Goal: Information Seeking & Learning: Understand process/instructions

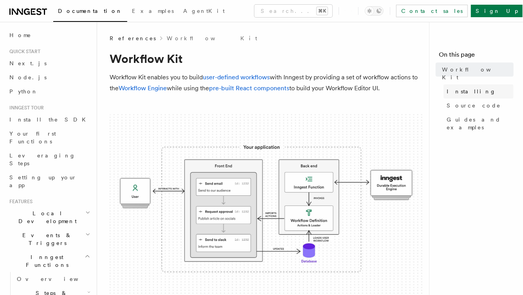
click at [464, 88] on span "Installing" at bounding box center [470, 92] width 49 height 8
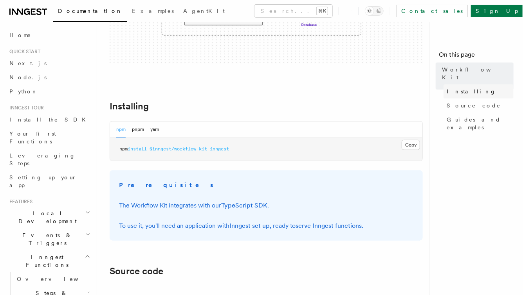
scroll to position [300, 0]
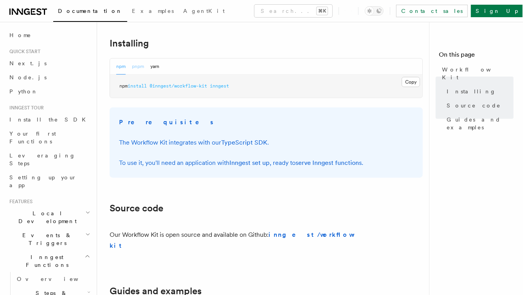
click at [135, 64] on button "pnpm" at bounding box center [138, 67] width 12 height 16
click at [461, 116] on span "Guides and examples" at bounding box center [479, 124] width 67 height 16
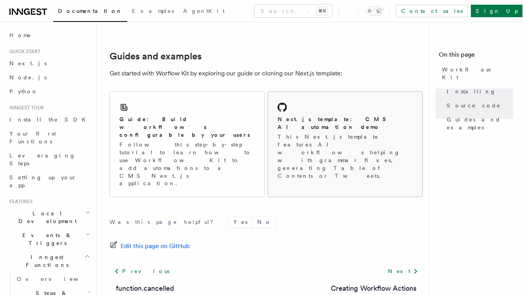
scroll to position [536, 0]
click at [194, 115] on div "Guide: Build workflows configurable by your users Follow this step-by-step tuto…" at bounding box center [186, 151] width 135 height 72
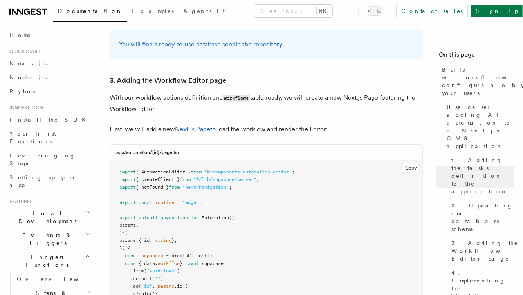
scroll to position [1665, 0]
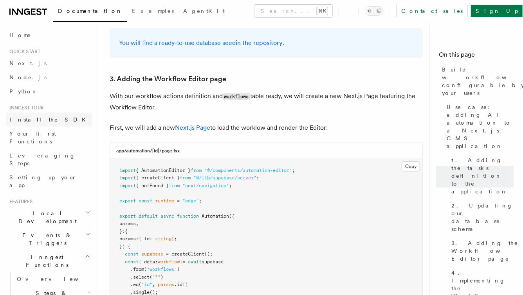
click at [50, 117] on link "Install the SDK" at bounding box center [49, 120] width 86 height 14
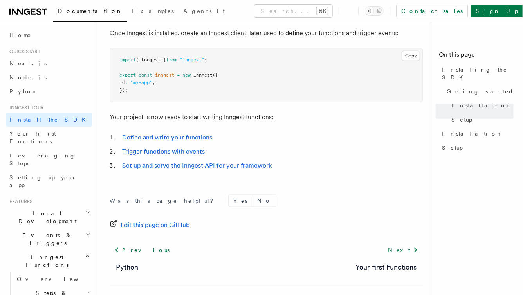
scroll to position [327, 0]
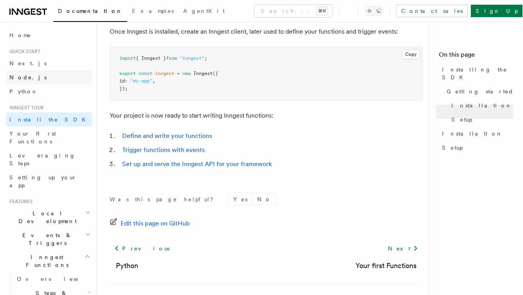
click at [27, 77] on span "Node.js" at bounding box center [27, 77] width 37 height 6
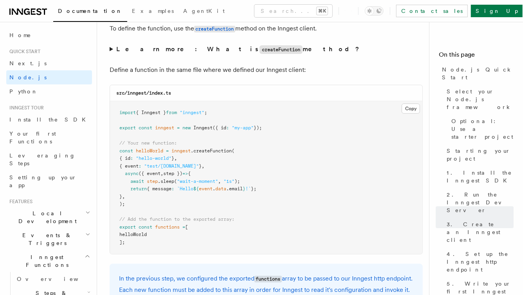
scroll to position [1526, 0]
